Goal: Complete application form: Complete application form

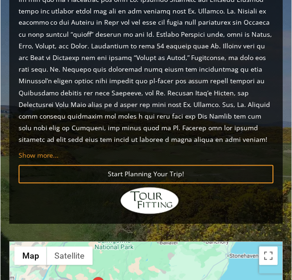
scroll to position [1032, 0]
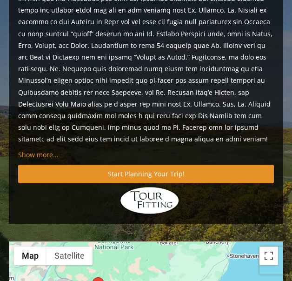
click at [133, 165] on link "Start Planning Your Trip!" at bounding box center [146, 174] width 256 height 18
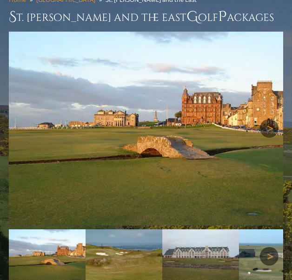
scroll to position [133, 0]
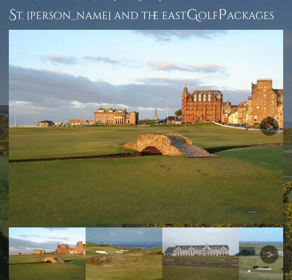
click at [268, 125] on link "Next" at bounding box center [269, 126] width 19 height 19
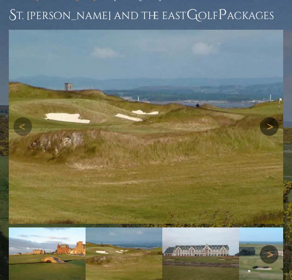
click at [268, 125] on link "Next" at bounding box center [269, 126] width 19 height 19
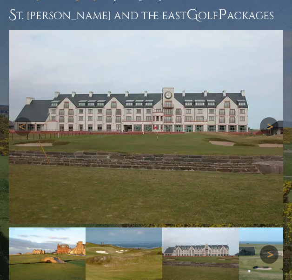
click at [268, 125] on link "Next" at bounding box center [269, 126] width 19 height 19
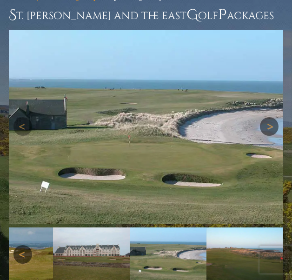
click at [268, 125] on link "Next" at bounding box center [269, 126] width 19 height 19
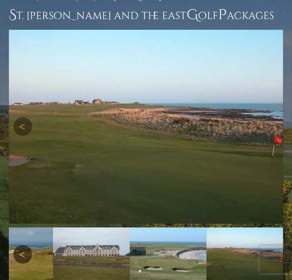
click at [268, 125] on link "Next" at bounding box center [269, 126] width 19 height 19
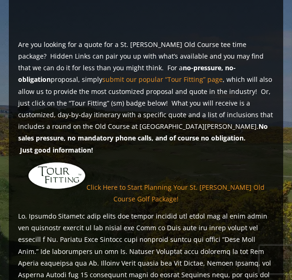
scroll to position [716, 0]
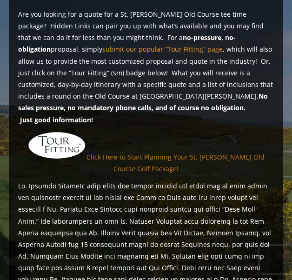
click at [157, 153] on link "Click Here to Start Planning Your St. [PERSON_NAME] Old Course Golf Package!" at bounding box center [176, 163] width 178 height 20
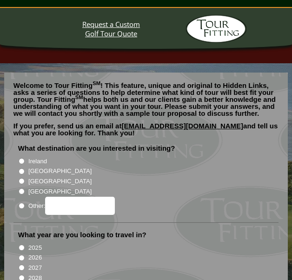
scroll to position [25, 0]
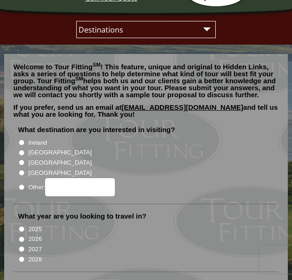
scroll to position [81, 0]
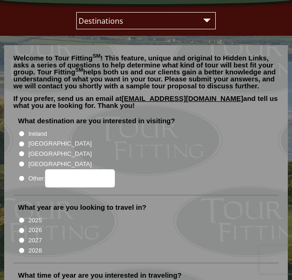
click at [25, 144] on li "[GEOGRAPHIC_DATA]" at bounding box center [146, 143] width 256 height 10
click at [21, 144] on input "[GEOGRAPHIC_DATA]" at bounding box center [22, 144] width 6 height 6
radio input "true"
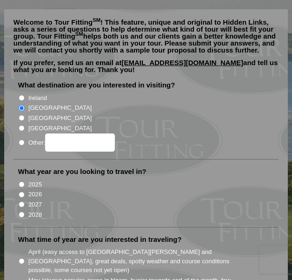
scroll to position [120, 0]
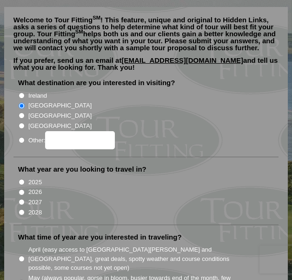
click at [21, 192] on input "2026" at bounding box center [22, 192] width 6 height 6
radio input "true"
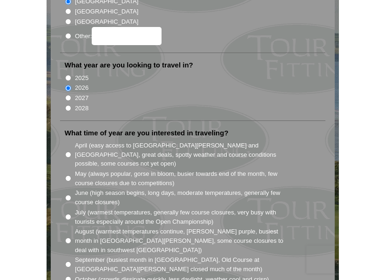
scroll to position [230, 0]
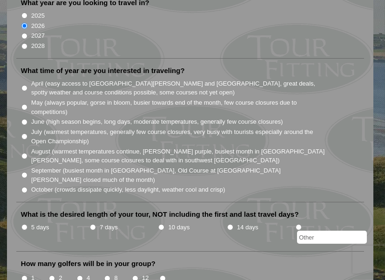
click at [24, 134] on input "July (warmest temperatures, generally few course closures, very busy with touri…" at bounding box center [24, 137] width 6 height 6
radio input "true"
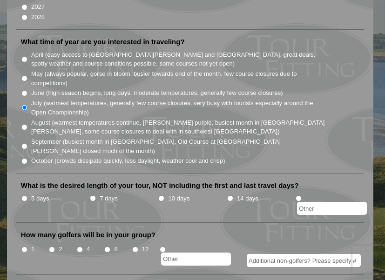
scroll to position [259, 0]
click at [25, 195] on input "5 days" at bounding box center [24, 198] width 6 height 6
radio input "true"
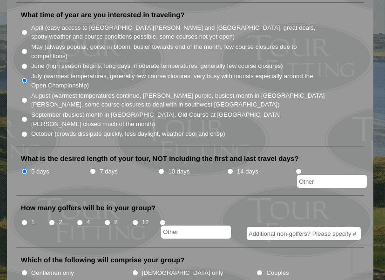
scroll to position [295, 0]
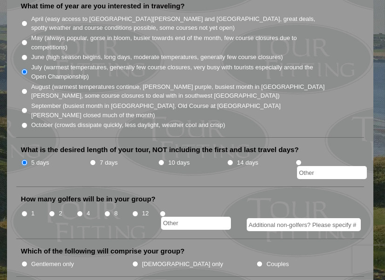
click at [54, 211] on input "2" at bounding box center [52, 214] width 6 height 6
radio input "true"
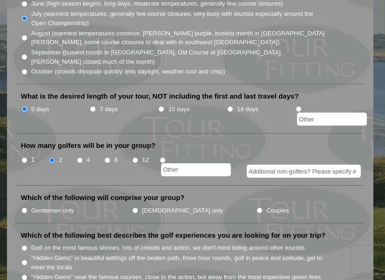
scroll to position [355, 0]
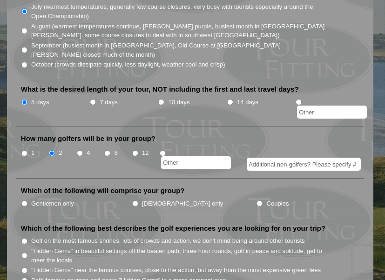
click at [27, 201] on input "Gentlemen only" at bounding box center [24, 204] width 6 height 6
radio input "true"
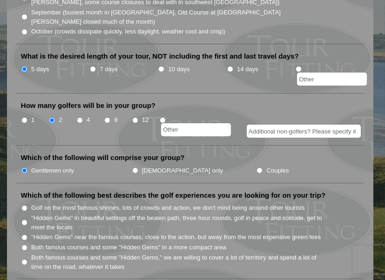
scroll to position [400, 0]
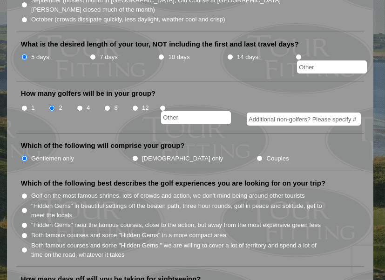
click at [26, 193] on input "Golf on the most famous shrines, lots of crowds and action, we don't mind being…" at bounding box center [24, 196] width 6 height 6
radio input "true"
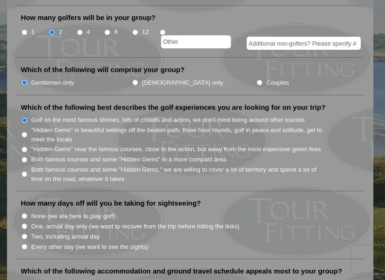
scroll to position [478, 0]
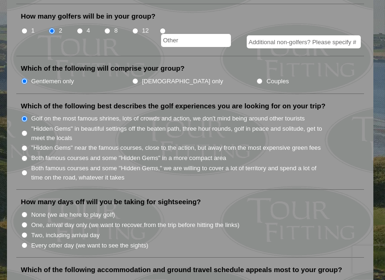
click at [25, 212] on input "None (we are here to play golf)" at bounding box center [24, 215] width 6 height 6
radio input "true"
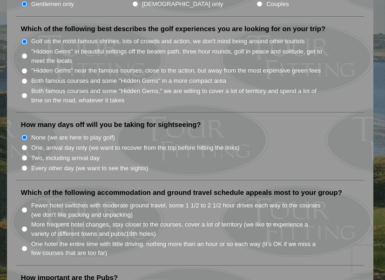
scroll to position [556, 0]
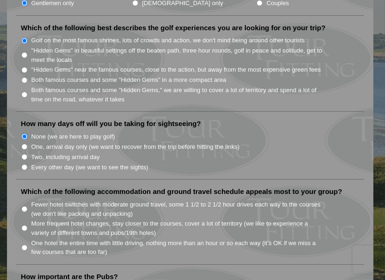
click at [25, 225] on input "More frequent hotel changes, stay closer to the courses, cover a lot of territo…" at bounding box center [24, 228] width 6 height 6
radio input "true"
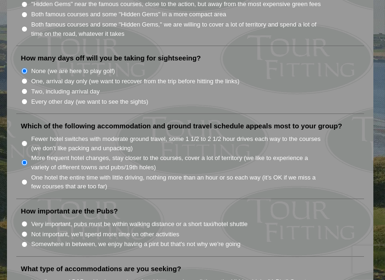
scroll to position [650, 0]
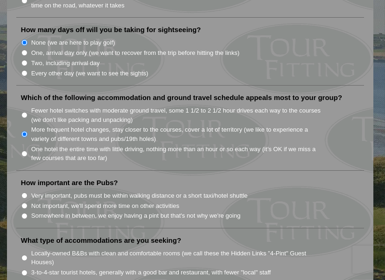
click at [24, 203] on input "Not important, we'll spend more time on other activities" at bounding box center [24, 206] width 6 height 6
radio input "true"
click at [24, 213] on input "Somewhere in between, we enjoy having a pint but that's not why we're going" at bounding box center [24, 216] width 6 height 6
radio input "true"
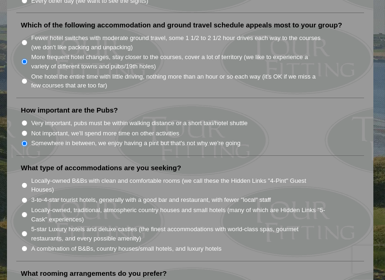
scroll to position [730, 0]
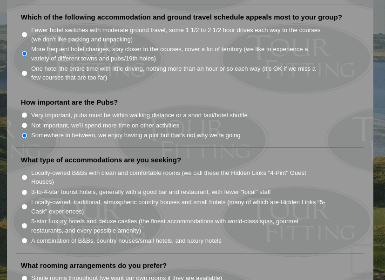
click at [25, 238] on input "A combination of B&Bs, country houses/small hotels, and luxury hotels" at bounding box center [24, 241] width 6 height 6
radio input "true"
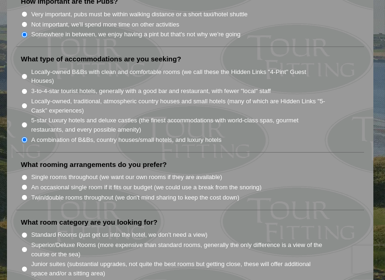
scroll to position [835, 0]
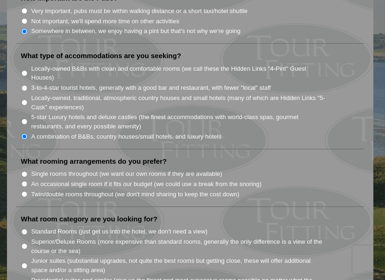
click at [24, 191] on input "Twin/double rooms throughout (we don't mind sharing to keep the cost down)" at bounding box center [24, 194] width 6 height 6
radio input "true"
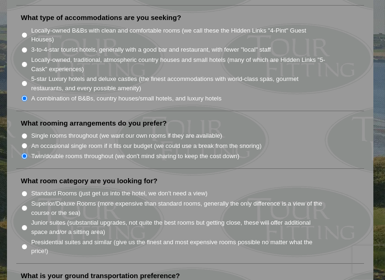
scroll to position [883, 0]
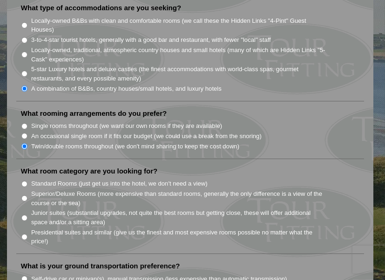
click at [24, 181] on input "Standard Rooms (just get us into the hotel, we don't need a view)" at bounding box center [24, 184] width 6 height 6
radio input "true"
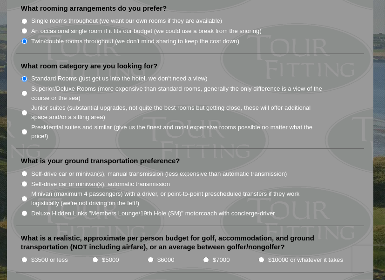
scroll to position [992, 0]
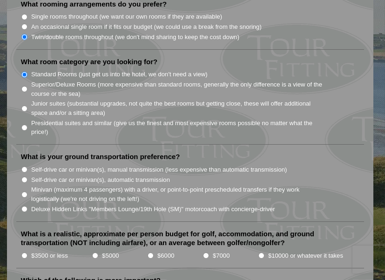
click at [25, 167] on input "Self-drive car or minivan(s), manual transmission (less expensive than automati…" at bounding box center [24, 170] width 6 height 6
radio input "true"
click at [25, 177] on input "Self-drive car or minivan(s), automatic transmission" at bounding box center [24, 180] width 6 height 6
radio input "true"
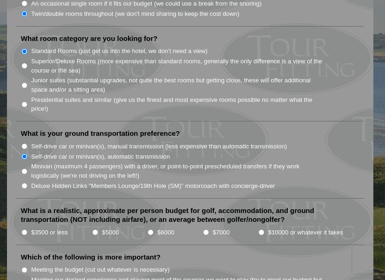
scroll to position [1045, 0]
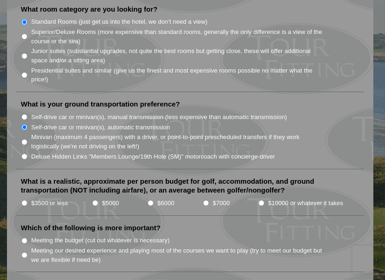
click at [26, 200] on input "$3500 or less" at bounding box center [24, 203] width 6 height 6
radio input "true"
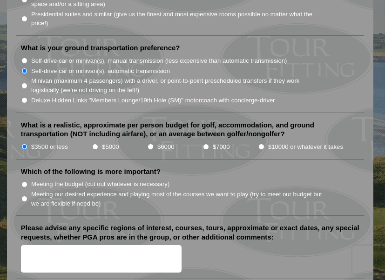
scroll to position [1102, 0]
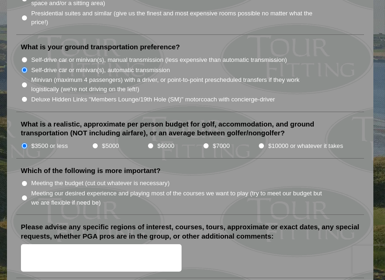
click at [24, 181] on input "Meeting the budget (cut out whatever is necessary)" at bounding box center [24, 184] width 6 height 6
radio input "true"
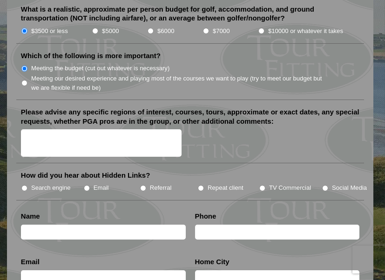
scroll to position [1220, 0]
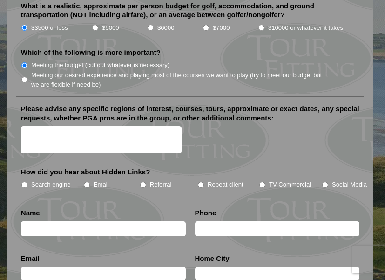
click at [31, 180] on label "Search engine" at bounding box center [51, 184] width 40 height 9
click at [27, 182] on input "Search engine" at bounding box center [24, 185] width 6 height 6
radio input "true"
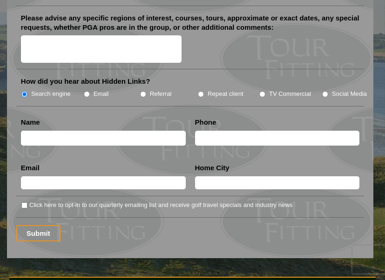
scroll to position [1315, 0]
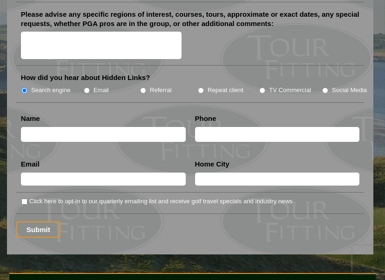
click at [60, 127] on input "text" at bounding box center [103, 134] width 165 height 15
type input "Daniel Pruksarnukul"
type input "2025776670"
type input "daniel.pruksarnukul@gmail.com"
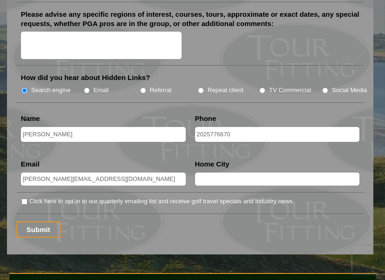
type input "New Orleans"
click at [42, 222] on input "Submit" at bounding box center [38, 230] width 44 height 16
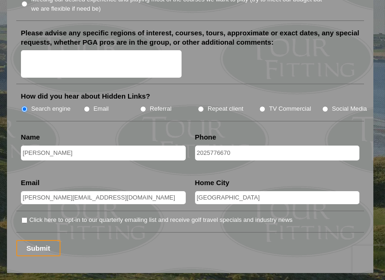
scroll to position [1314, 0]
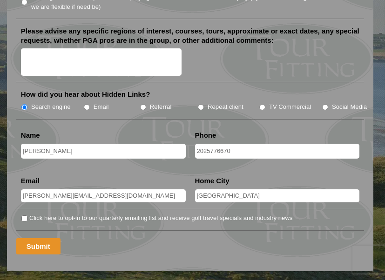
click at [35, 238] on input "Submit" at bounding box center [38, 246] width 44 height 16
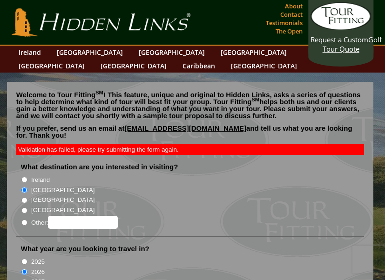
scroll to position [1314, 0]
